Goal: Information Seeking & Learning: Understand process/instructions

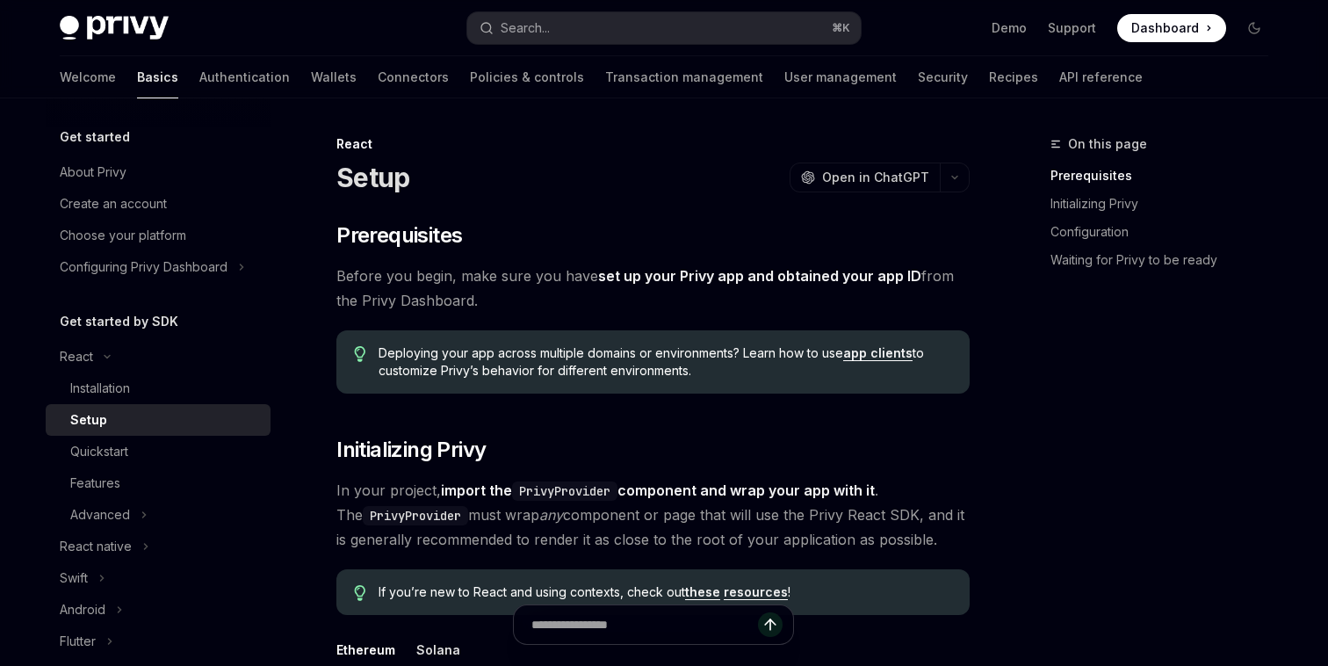
type textarea "*"
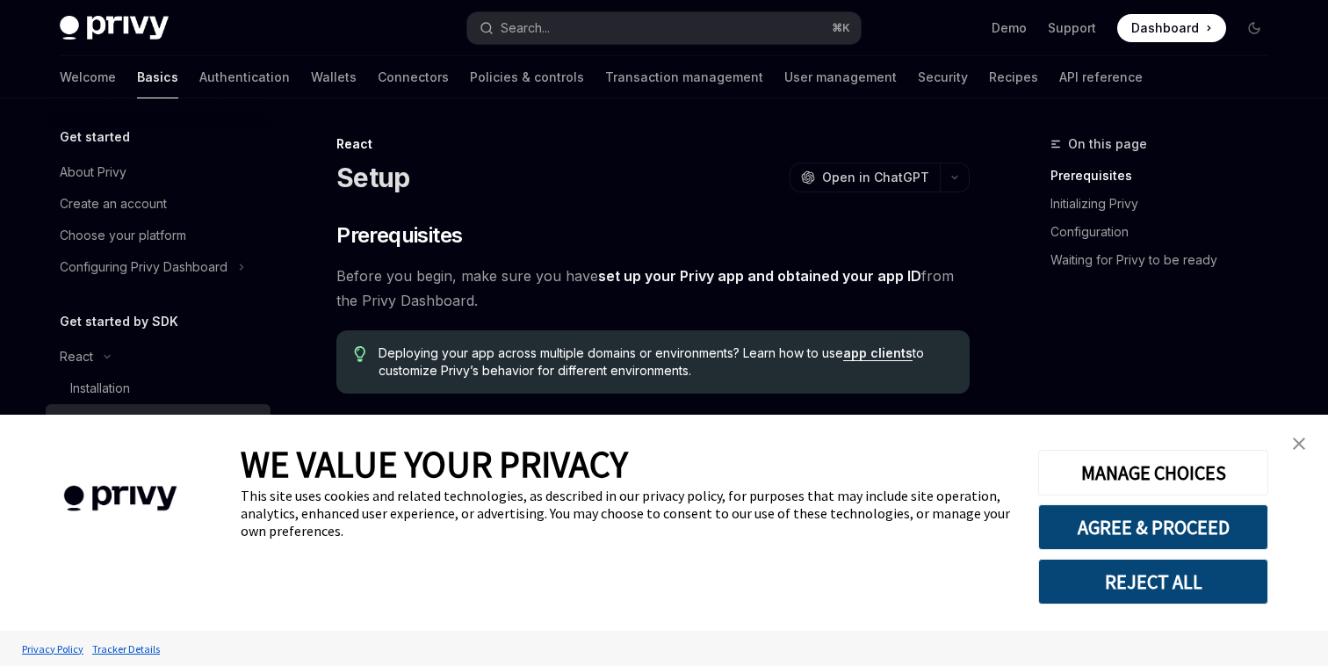
click at [1308, 450] on link "close banner" at bounding box center [1298, 443] width 35 height 35
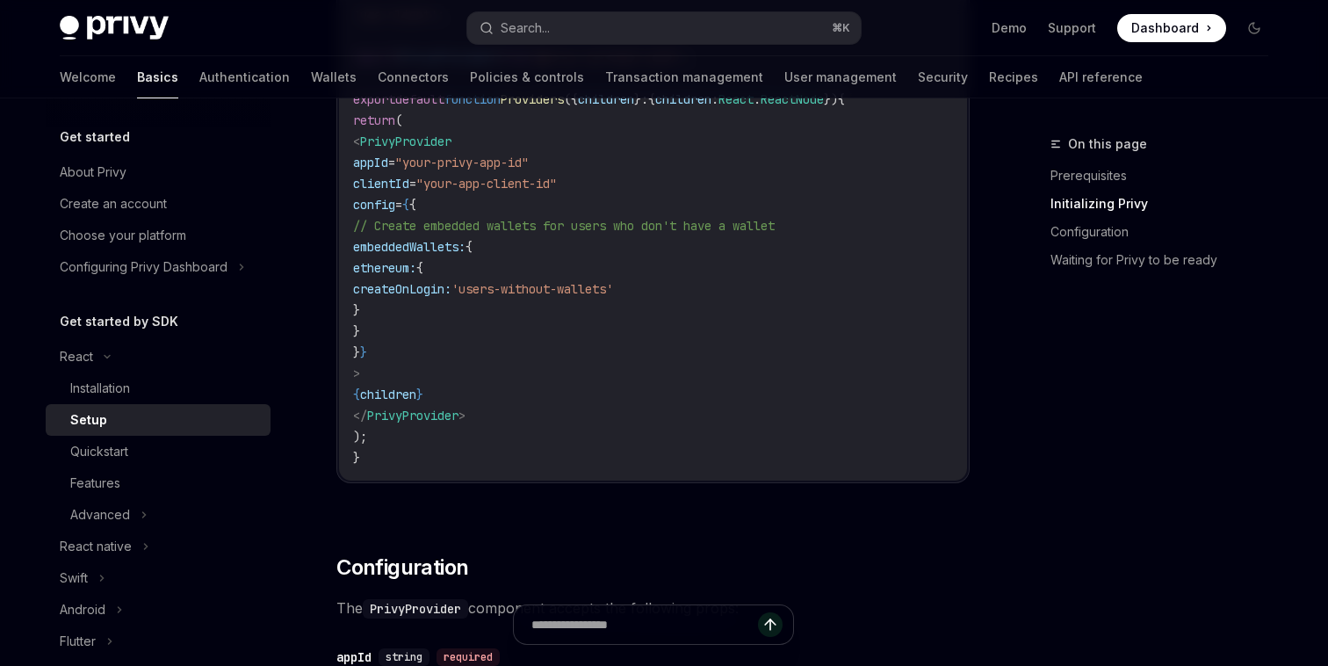
scroll to position [744, 0]
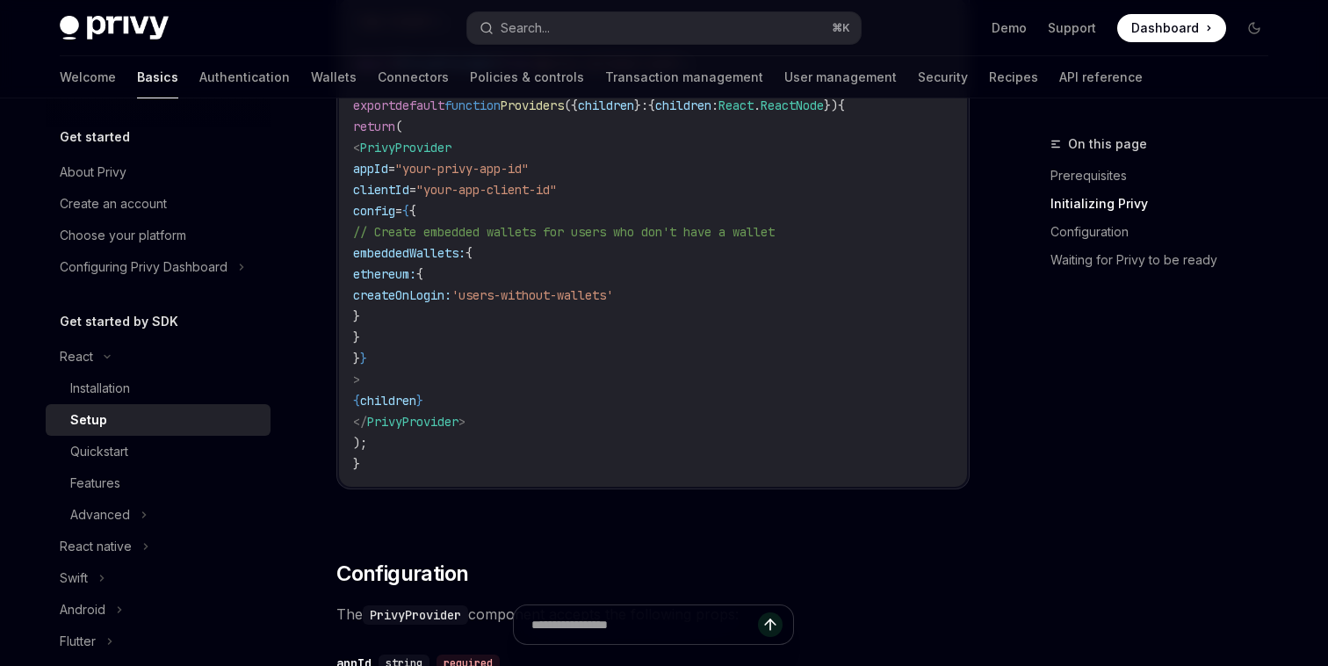
drag, startPoint x: 381, startPoint y: 148, endPoint x: 520, endPoint y: 351, distance: 245.8
click at [520, 351] on code "'use client' ; import { PrivyProvider } from '@privy-io/react-auth' ; export de…" at bounding box center [653, 243] width 600 height 464
drag, startPoint x: 382, startPoint y: 141, endPoint x: 548, endPoint y: 422, distance: 325.6
click at [549, 425] on code "'use client' ; import { PrivyProvider } from '@privy-io/react-auth' ; export de…" at bounding box center [653, 243] width 600 height 464
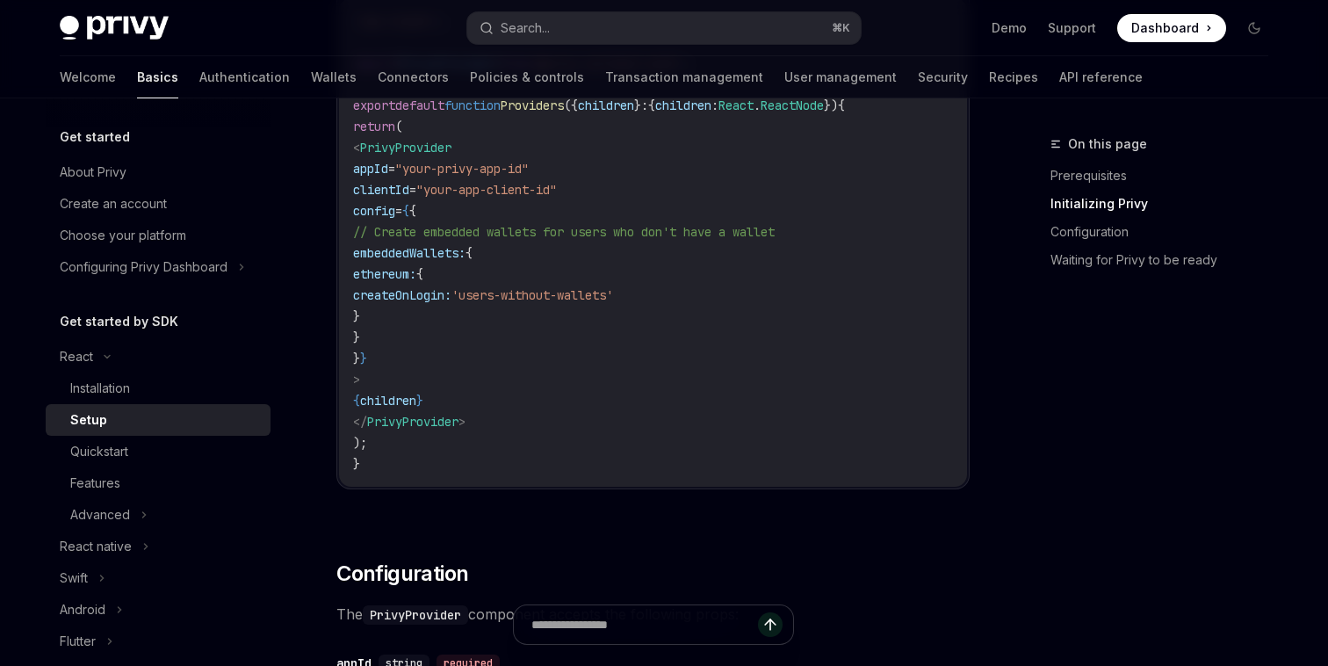
click at [548, 422] on code "'use client' ; import { PrivyProvider } from '@privy-io/react-auth' ; export de…" at bounding box center [653, 243] width 600 height 464
drag, startPoint x: 373, startPoint y: 152, endPoint x: 515, endPoint y: 421, distance: 303.6
click at [515, 421] on code "'use client' ; import { PrivyProvider } from '@privy-io/react-auth' ; export de…" at bounding box center [653, 243] width 600 height 464
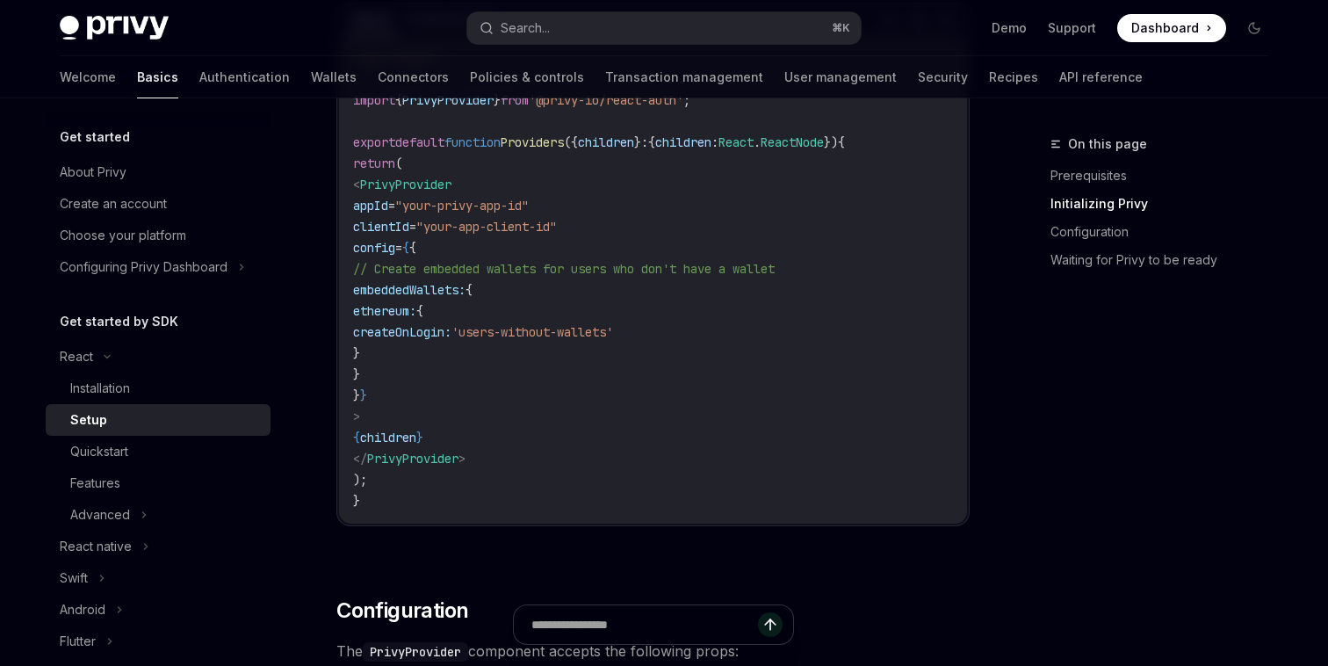
scroll to position [682, 0]
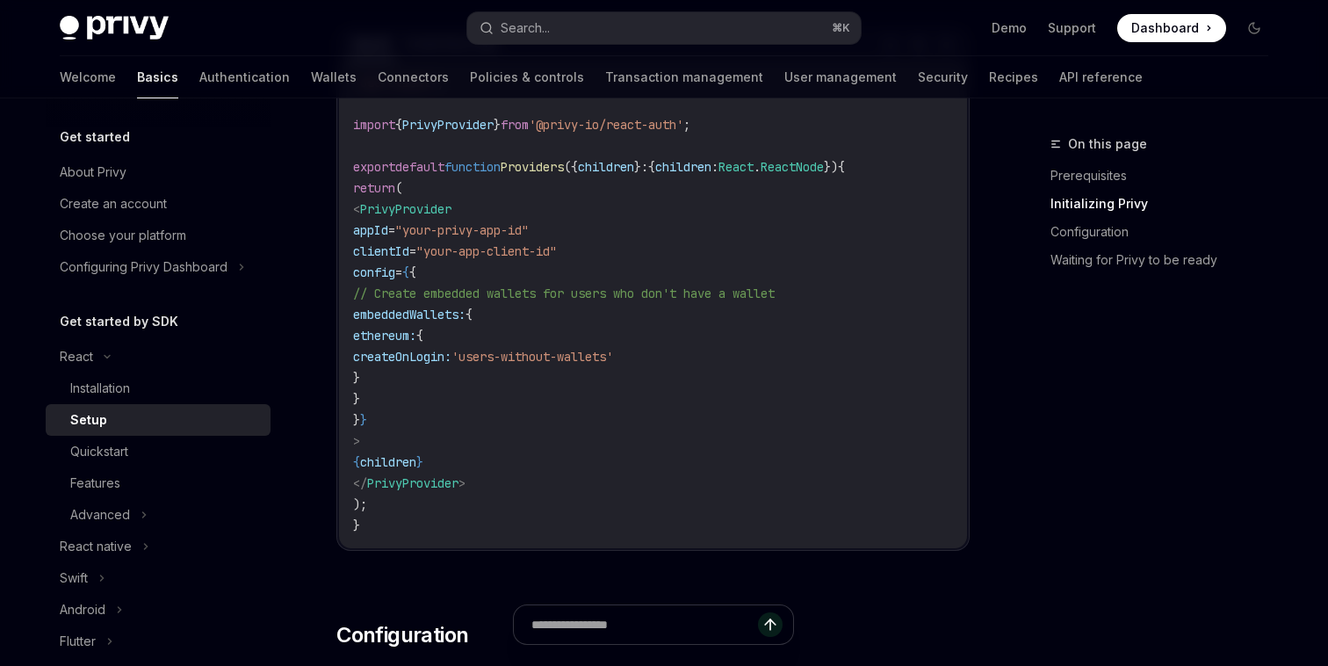
drag, startPoint x: 381, startPoint y: 207, endPoint x: 540, endPoint y: 472, distance: 309.2
click at [540, 472] on code "'use client' ; import { PrivyProvider } from '@privy-io/react-auth' ; export de…" at bounding box center [653, 304] width 600 height 464
click at [409, 249] on span "clientId" at bounding box center [381, 251] width 56 height 16
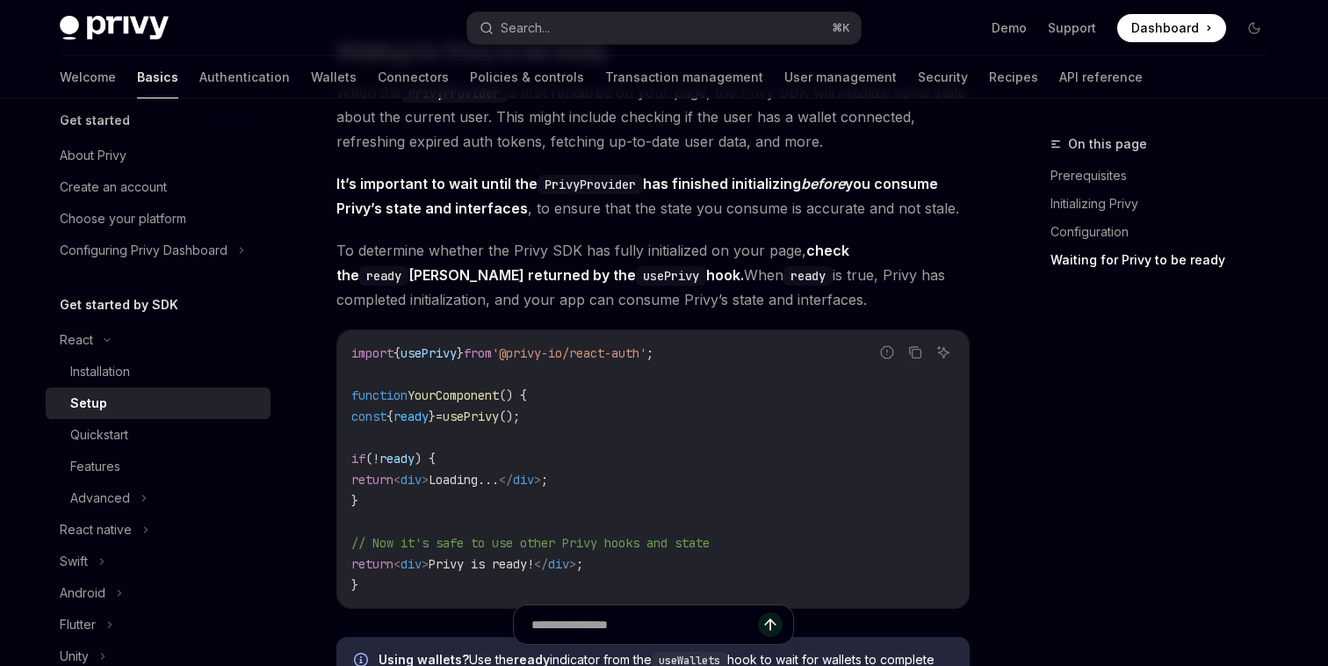
scroll to position [1708, 0]
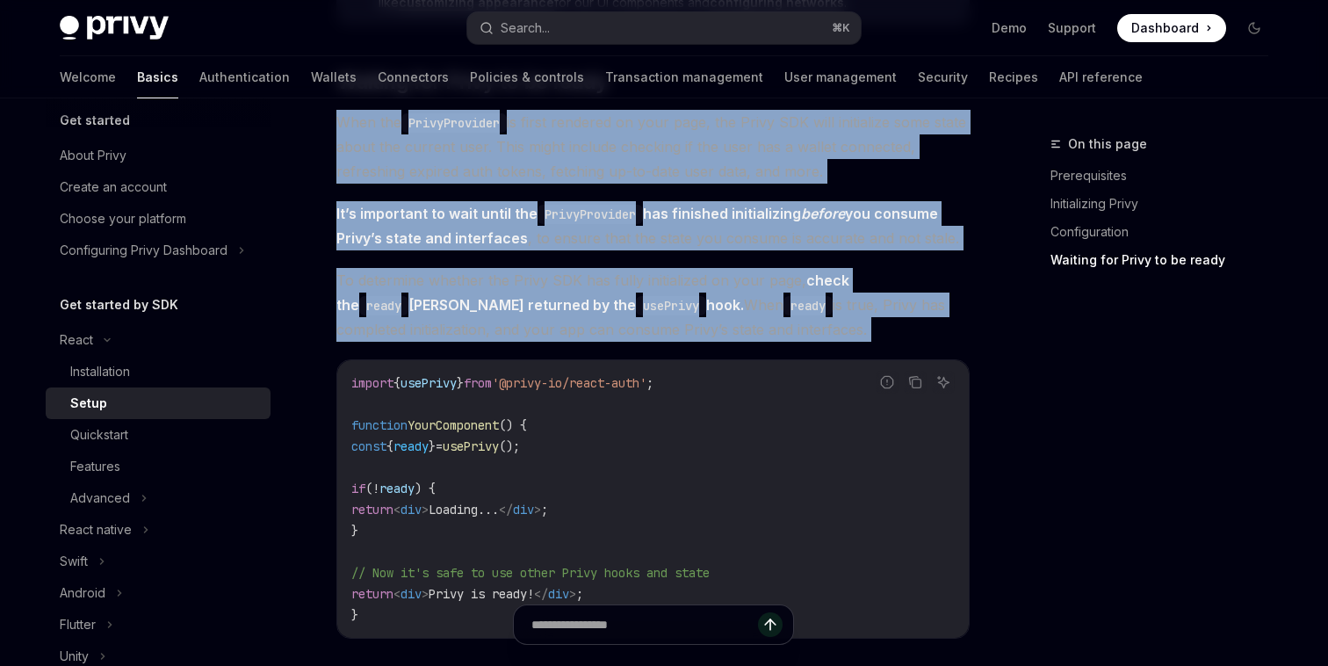
drag, startPoint x: 335, startPoint y: 127, endPoint x: 759, endPoint y: 366, distance: 486.0
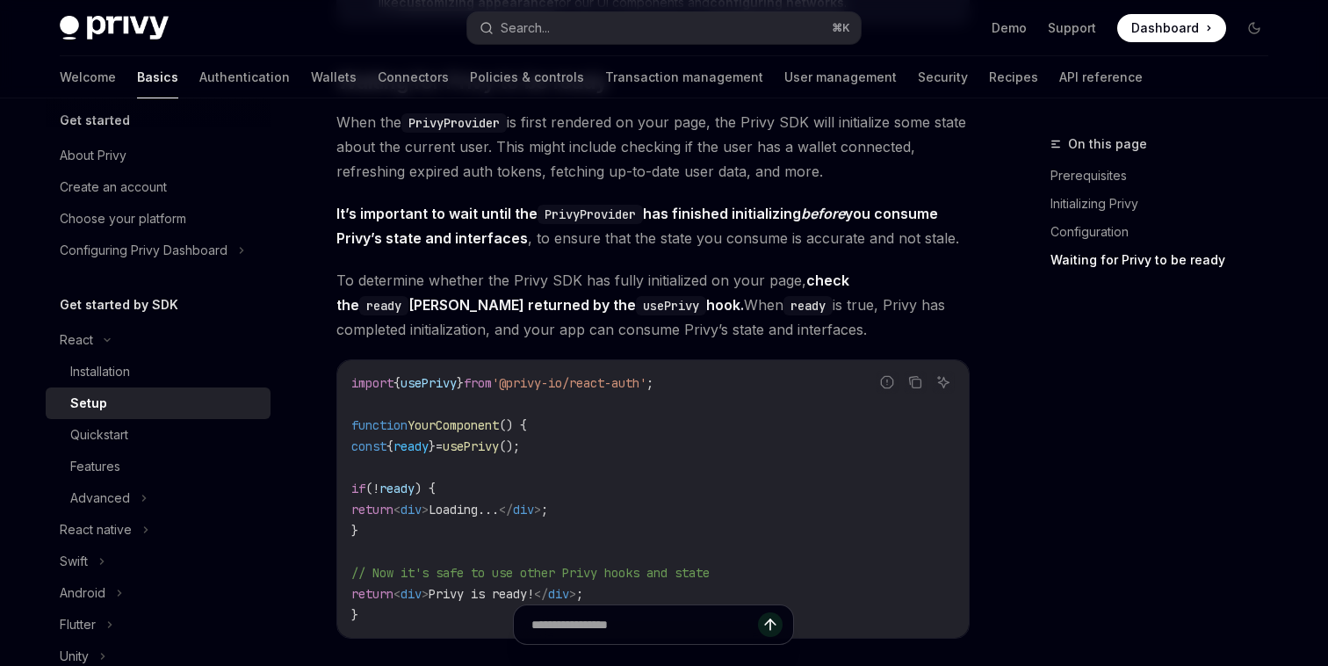
click at [512, 269] on span "To determine whether the Privy SDK has fully initialized on your page, check th…" at bounding box center [652, 305] width 633 height 74
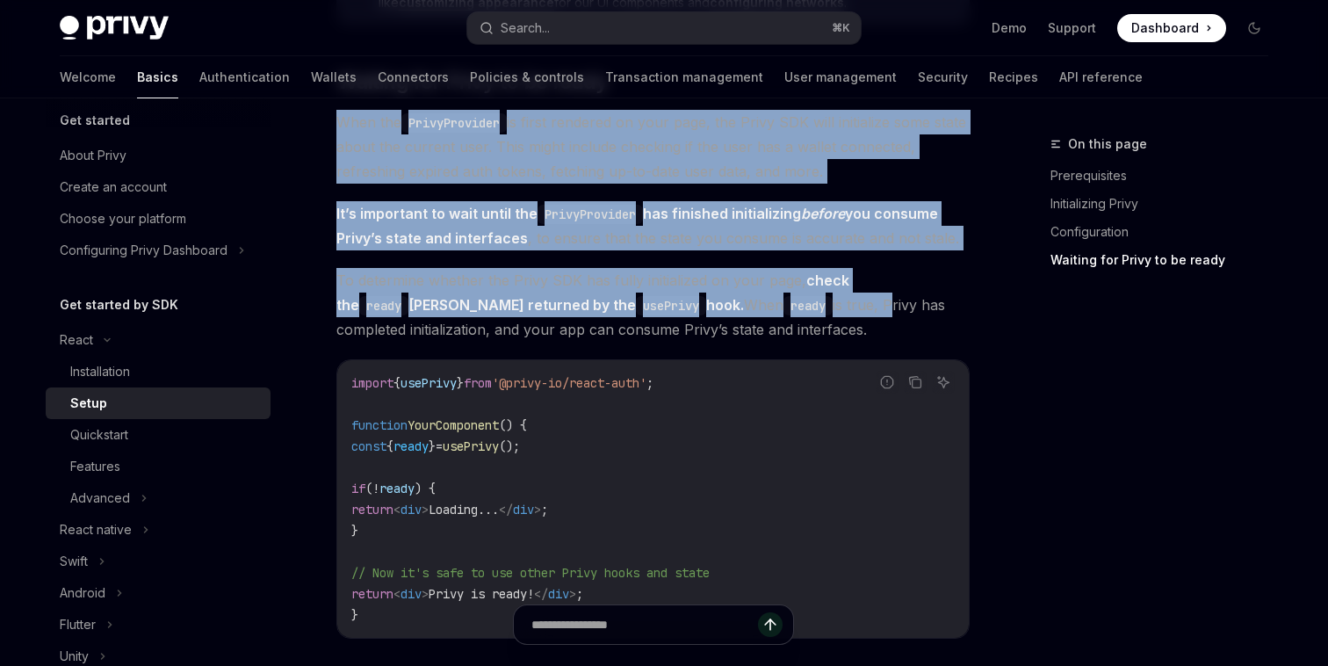
drag, startPoint x: 353, startPoint y: 127, endPoint x: 762, endPoint y: 290, distance: 440.3
click at [762, 290] on span "To determine whether the Privy SDK has fully initialized on your page, check th…" at bounding box center [652, 305] width 633 height 74
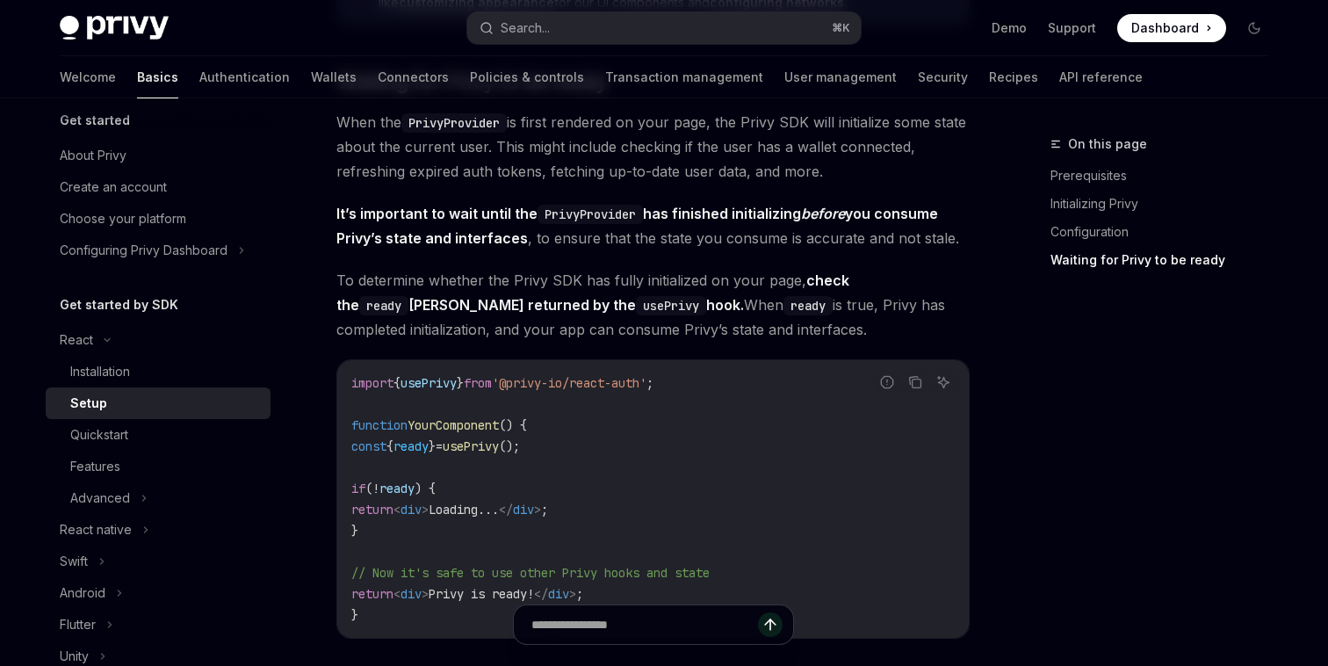
click at [762, 321] on span "To determine whether the Privy SDK has fully initialized on your page, check th…" at bounding box center [652, 305] width 633 height 74
drag, startPoint x: 797, startPoint y: 328, endPoint x: 340, endPoint y: 122, distance: 501.9
click at [768, 119] on span "When the PrivyProvider is first rendered on your page, the Privy SDK will initi…" at bounding box center [652, 147] width 633 height 74
click at [742, 145] on span "When the PrivyProvider is first rendered on your page, the Privy SDK will initi…" at bounding box center [652, 147] width 633 height 74
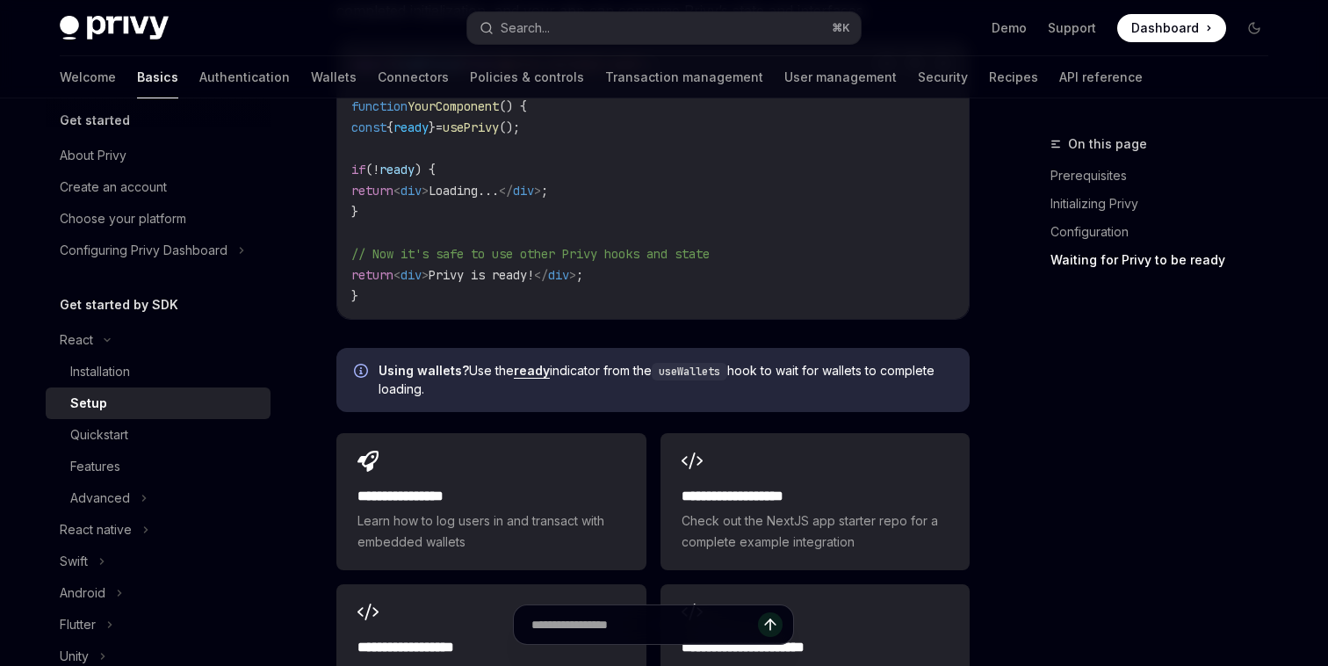
scroll to position [1860, 0]
